Goal: Find specific page/section: Find specific page/section

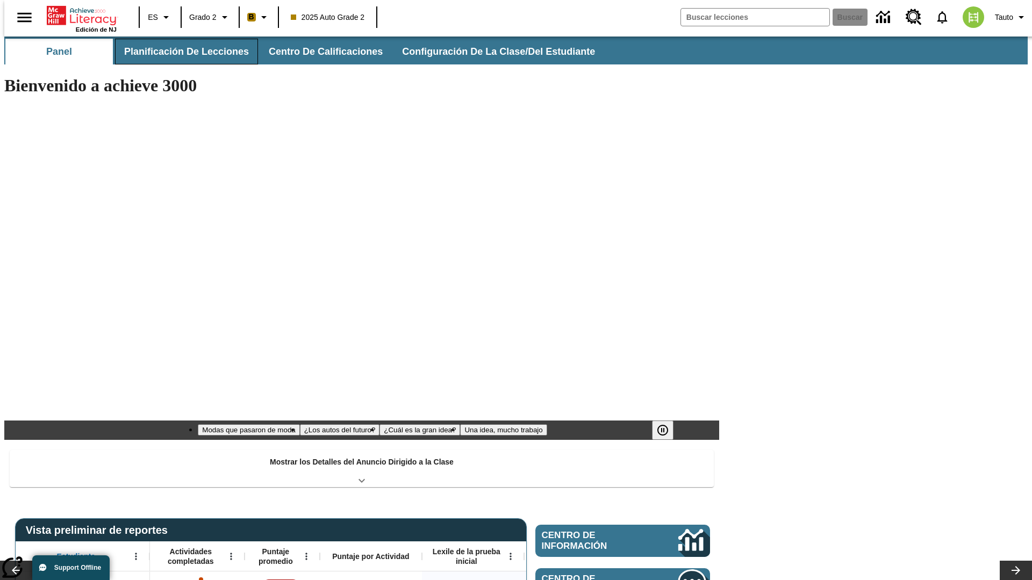
click at [180, 52] on span "Planificación de lecciones" at bounding box center [186, 52] width 125 height 12
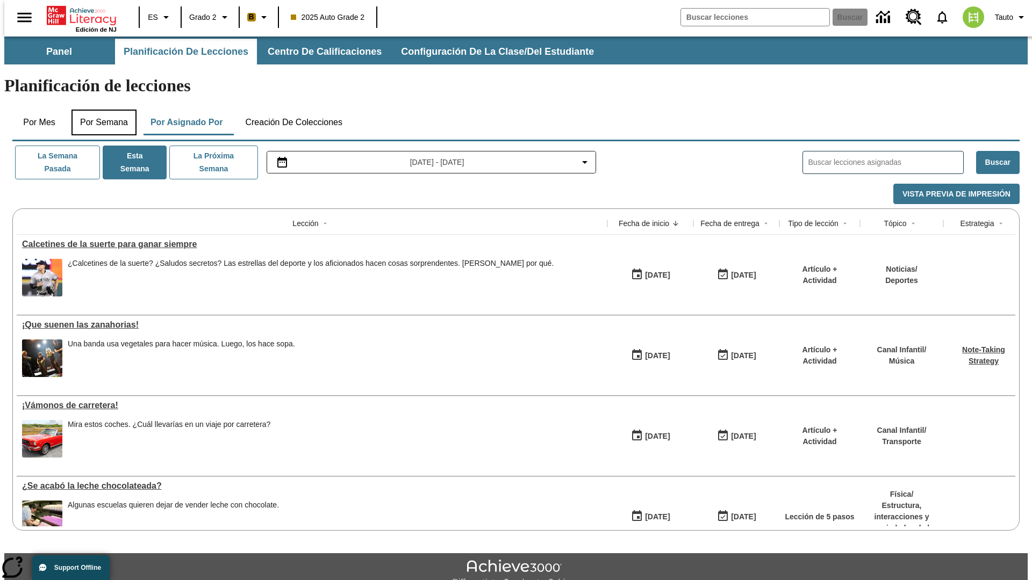
click at [100, 110] on button "Por semana" at bounding box center [103, 123] width 65 height 26
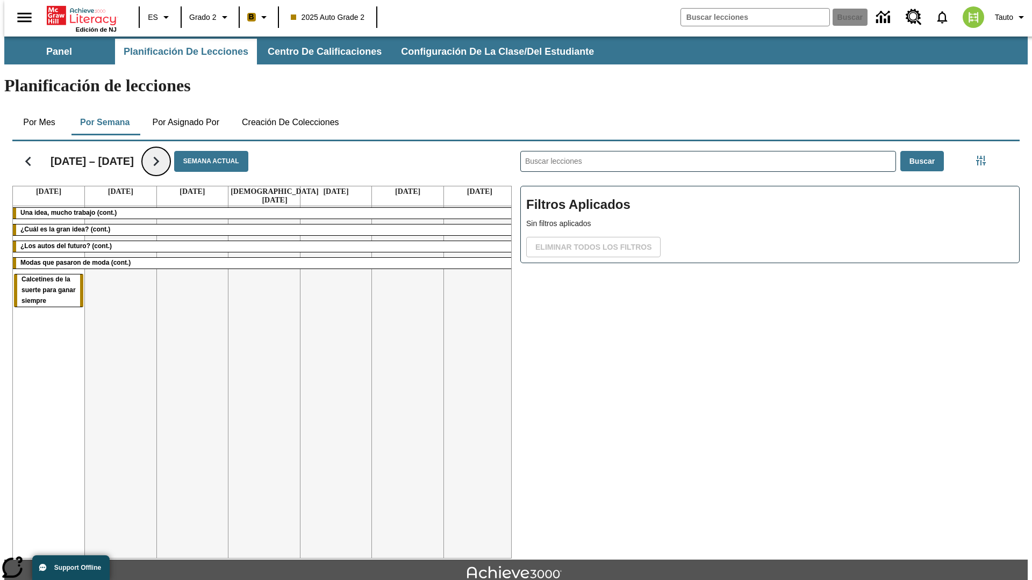
click at [165, 152] on icon "Seguir" at bounding box center [156, 161] width 19 height 19
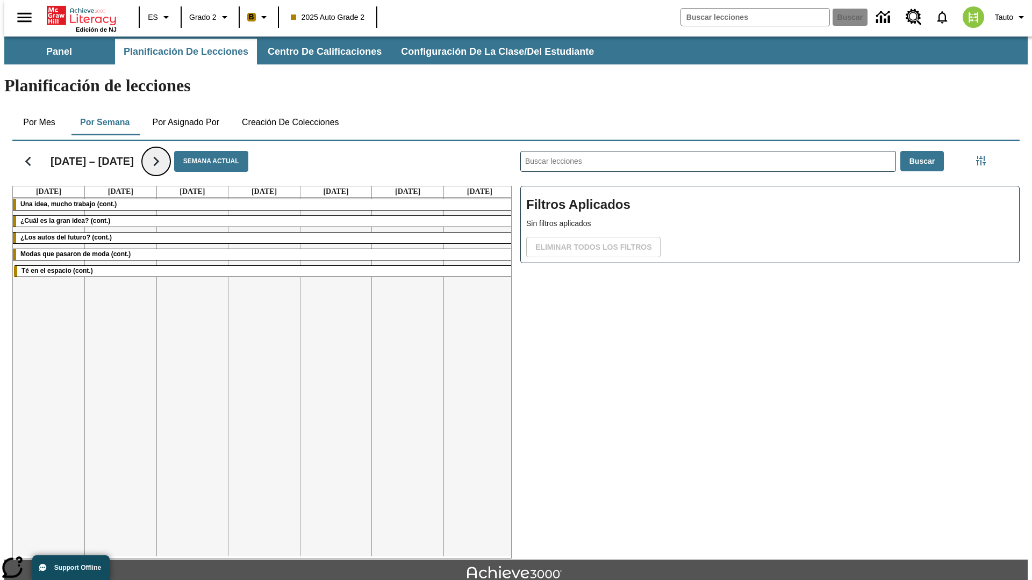
click at [147, 152] on icon "Seguir" at bounding box center [156, 161] width 19 height 19
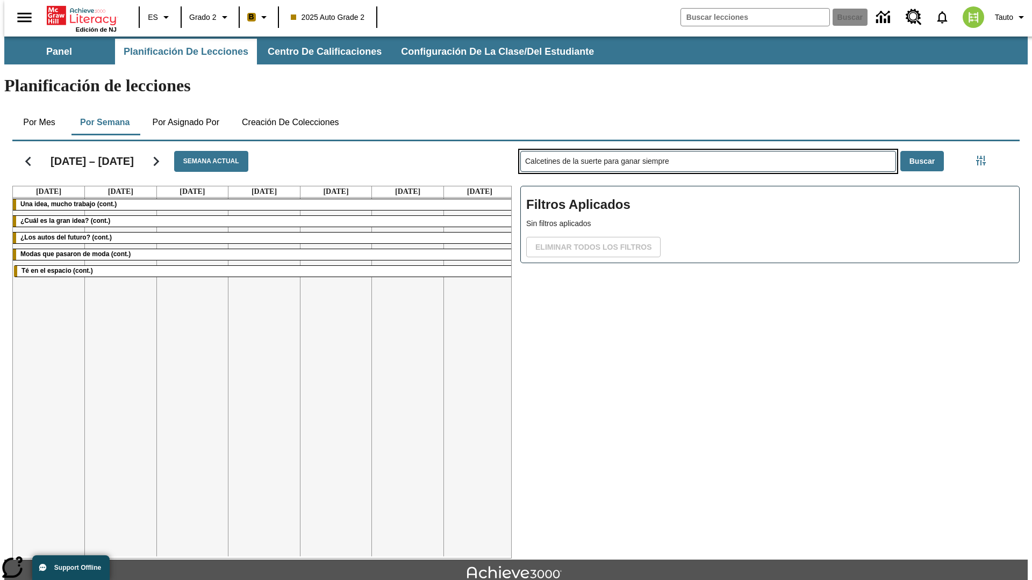
type input "Calcetines de la suerte para ganar siempre"
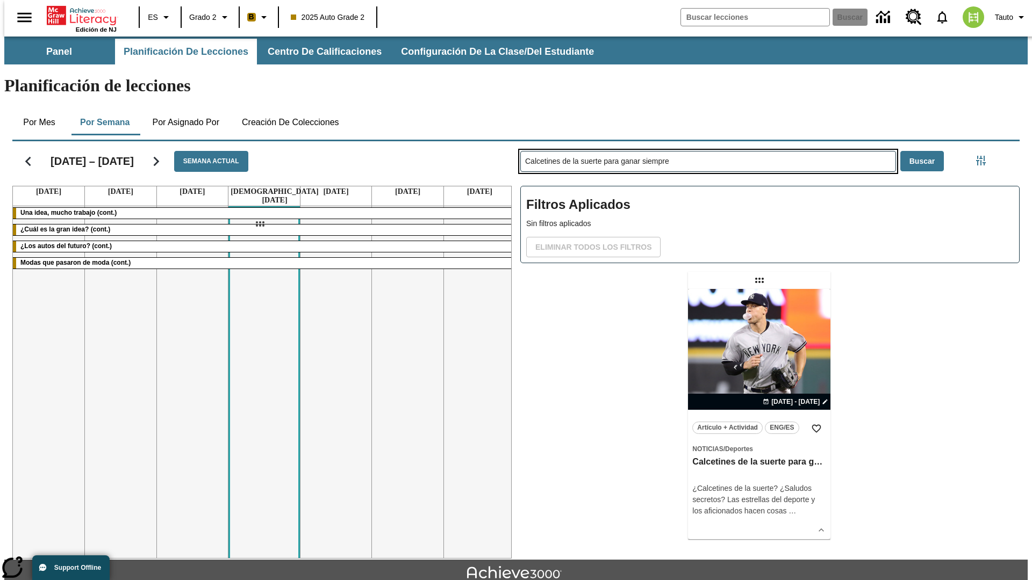
drag, startPoint x: 760, startPoint y: 238, endPoint x: 260, endPoint y: 224, distance: 501.0
click at [260, 224] on div "[DATE] – [DATE] Semana actual [DATE] [DATE] [DATE] [DATE] [DATE] [DATE] [DATE] …" at bounding box center [512, 348] width 1016 height 422
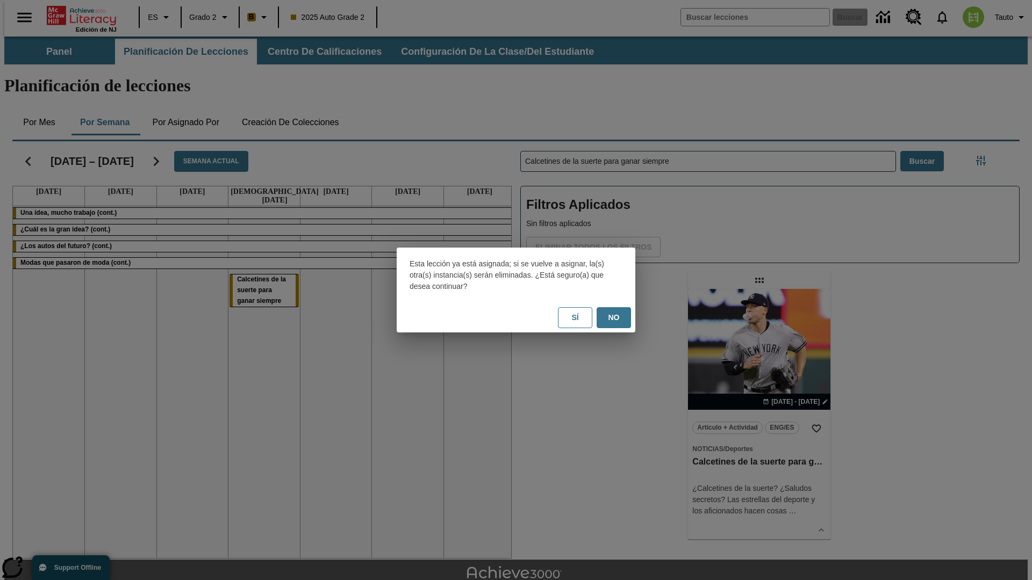
click at [614, 318] on button "No" at bounding box center [613, 317] width 34 height 21
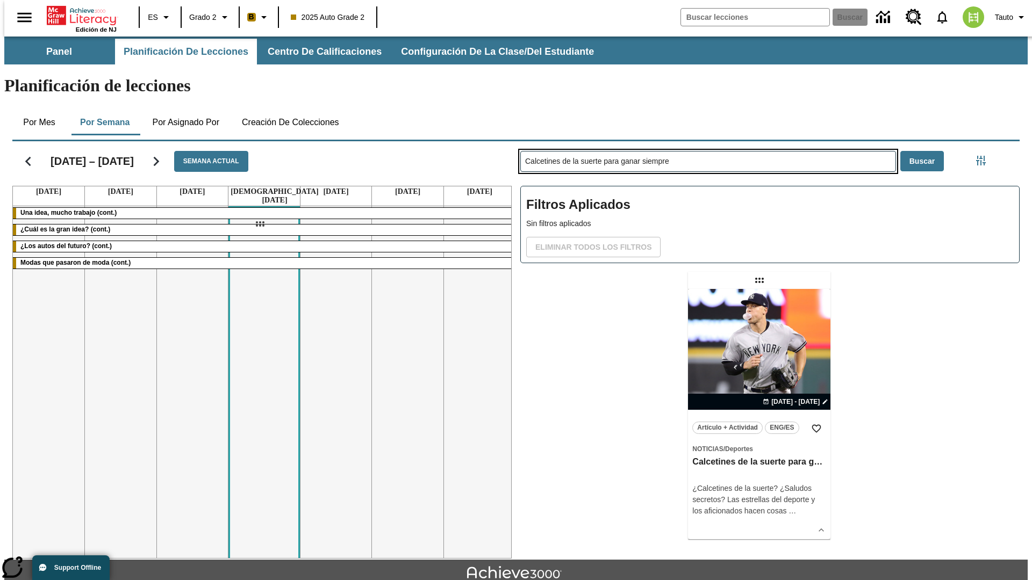
drag, startPoint x: 760, startPoint y: 238, endPoint x: 260, endPoint y: 224, distance: 501.0
click at [260, 224] on div "[DATE] – [DATE] Semana actual [DATE] [DATE] [DATE] [DATE] [DATE] [DATE] [DATE] …" at bounding box center [512, 348] width 1016 height 422
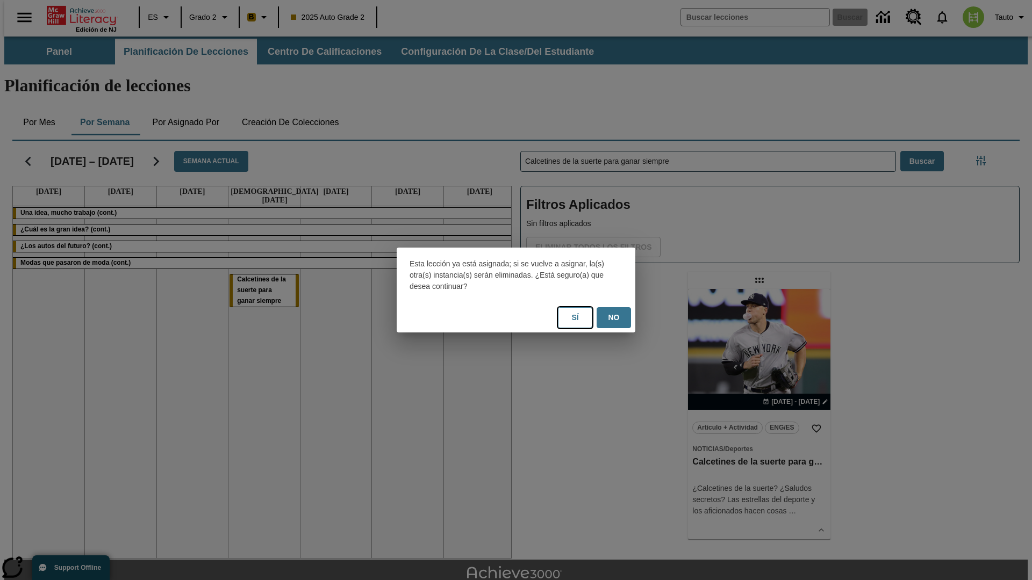
click at [575, 318] on button "Sí" at bounding box center [575, 317] width 34 height 21
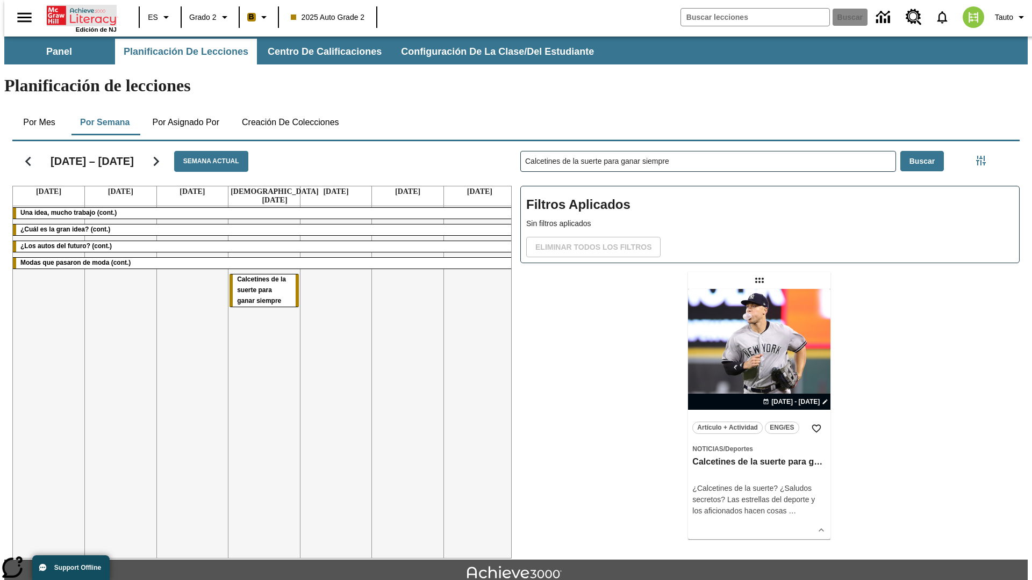
click at [77, 15] on icon "Portada" at bounding box center [82, 15] width 71 height 21
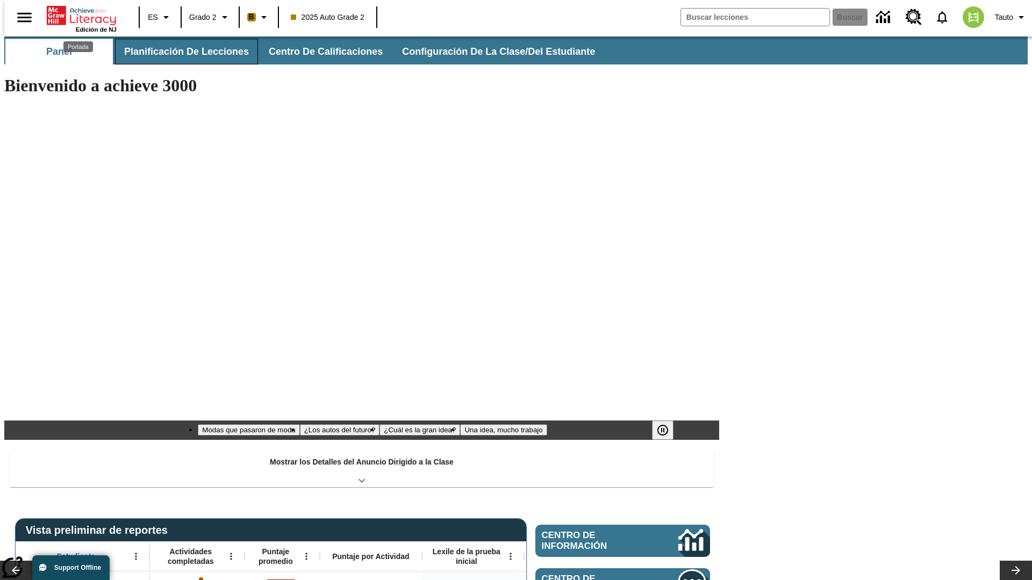
click at [180, 52] on span "Planificación de lecciones" at bounding box center [186, 52] width 125 height 12
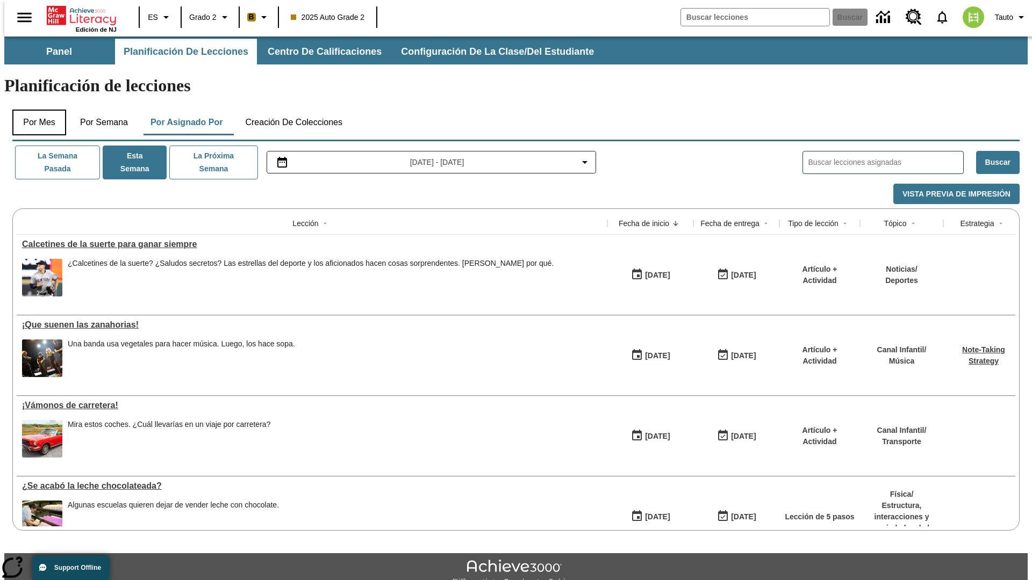
click at [35, 110] on button "Por mes" at bounding box center [39, 123] width 54 height 26
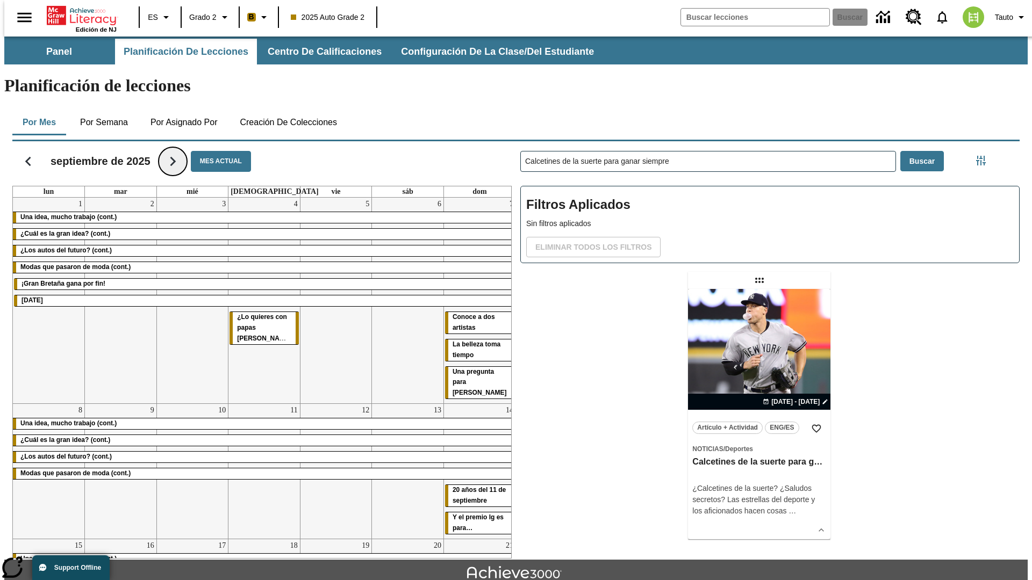
click at [173, 152] on icon "Seguir" at bounding box center [172, 161] width 19 height 19
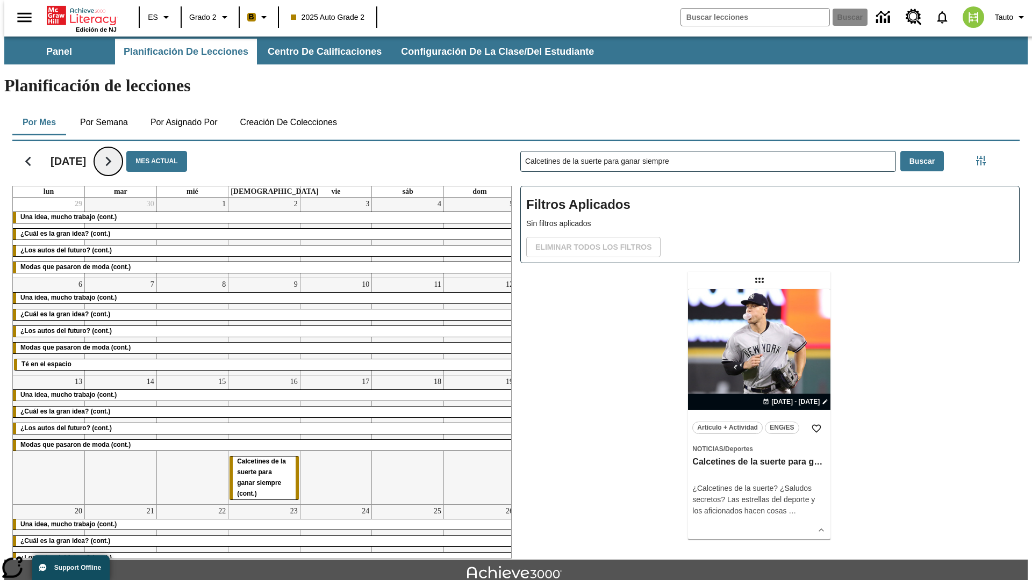
click at [118, 152] on icon "Seguir" at bounding box center [108, 161] width 19 height 19
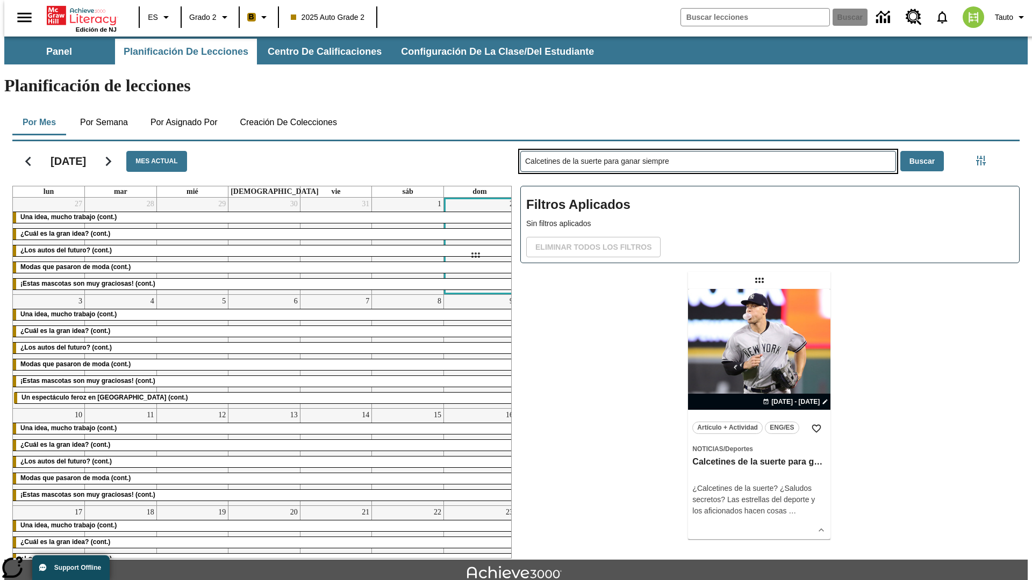
drag, startPoint x: 760, startPoint y: 238, endPoint x: 475, endPoint y: 255, distance: 285.8
click at [475, 255] on div "[DATE] Mes actual lun mar mié jue vie sáb dom 27 Una idea, mucho trabajo (cont.…" at bounding box center [512, 348] width 1016 height 422
